Goal: Find specific page/section

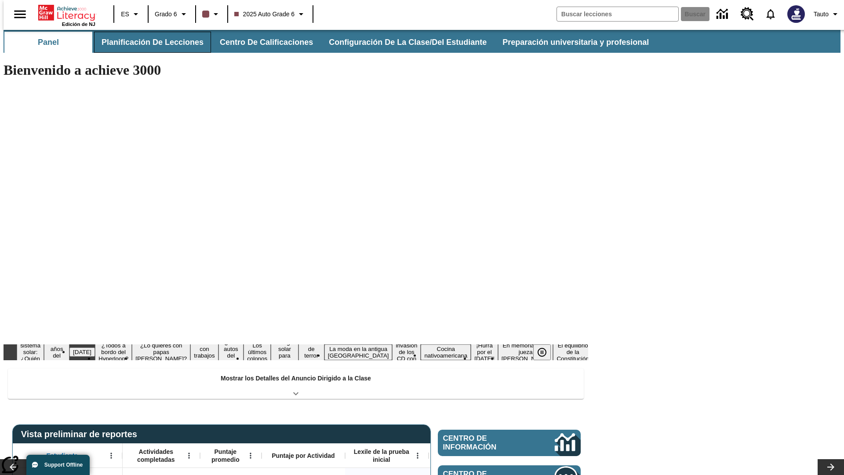
click at [147, 42] on button "Planificación de lecciones" at bounding box center [152, 42] width 117 height 21
